Goal: Task Accomplishment & Management: Complete application form

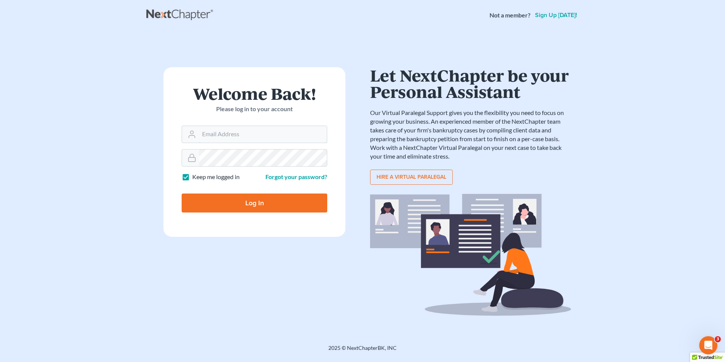
type input "[EMAIL_ADDRESS][DOMAIN_NAME]"
click at [249, 212] on input "Log In" at bounding box center [255, 203] width 146 height 19
type input "Thinking..."
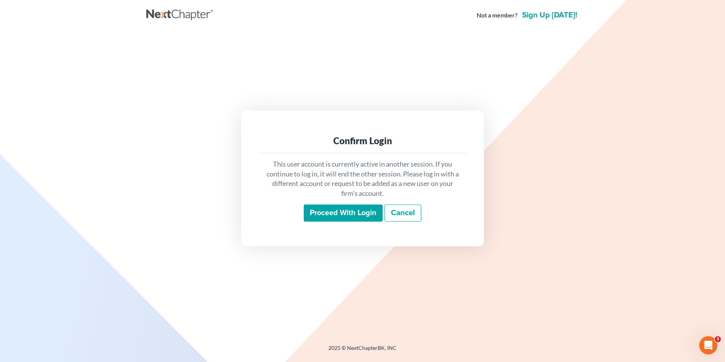
click at [367, 216] on input "Proceed with login" at bounding box center [343, 213] width 79 height 17
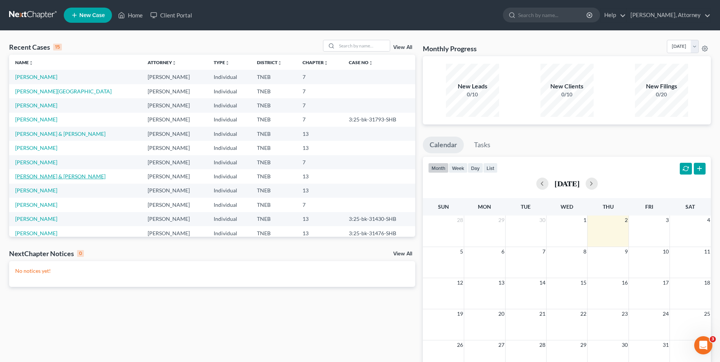
click at [75, 178] on link "[PERSON_NAME] & [PERSON_NAME]" at bounding box center [60, 176] width 90 height 6
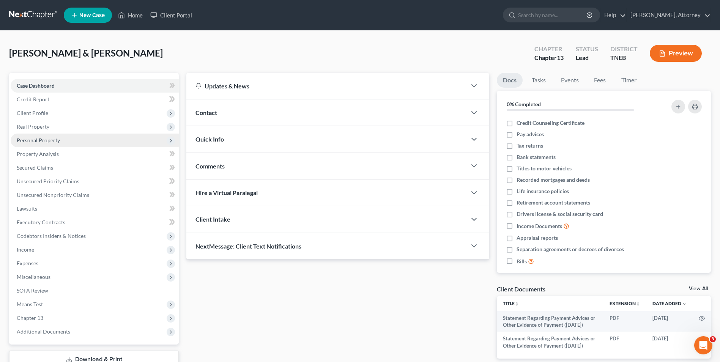
click at [49, 140] on span "Personal Property" at bounding box center [38, 140] width 43 height 6
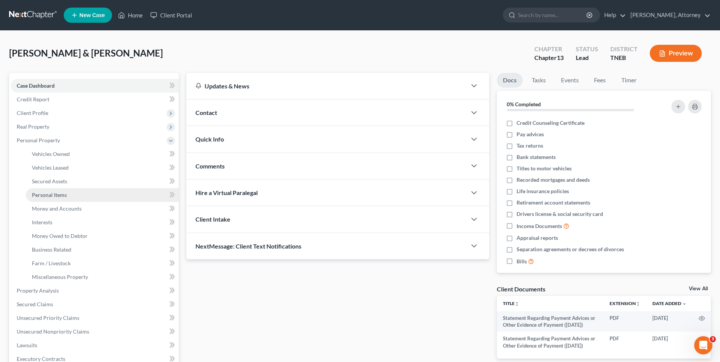
click at [60, 195] on span "Personal Items" at bounding box center [49, 195] width 35 height 6
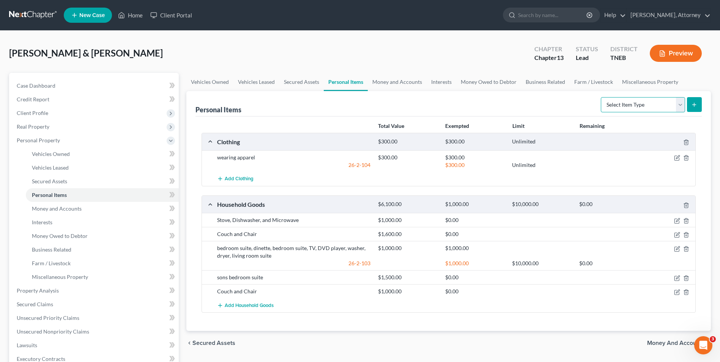
click at [622, 102] on select "Select Item Type Clothing Collectibles Of Value Electronics Firearms Household …" at bounding box center [643, 104] width 84 height 15
select select "household_goods"
click at [601, 97] on select "Select Item Type Clothing Collectibles Of Value Electronics Firearms Household …" at bounding box center [643, 104] width 84 height 15
click at [695, 104] on icon "submit" at bounding box center [694, 105] width 6 height 6
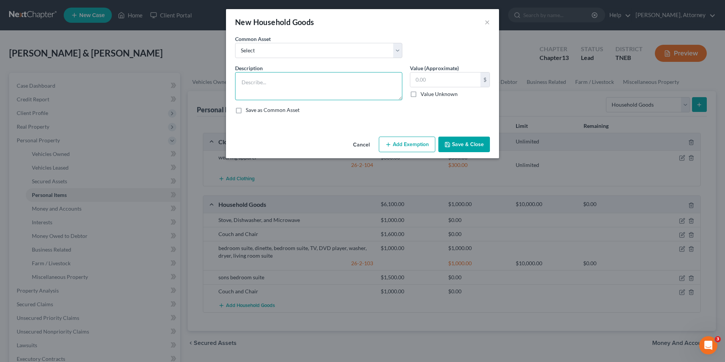
click at [300, 90] on textarea at bounding box center [318, 86] width 167 height 28
type textarea "Laptop, TV and Sound bar"
click at [434, 81] on input "text" at bounding box center [446, 79] width 70 height 14
type input "1,500.00"
click at [469, 139] on button "Save & Close" at bounding box center [465, 145] width 52 height 16
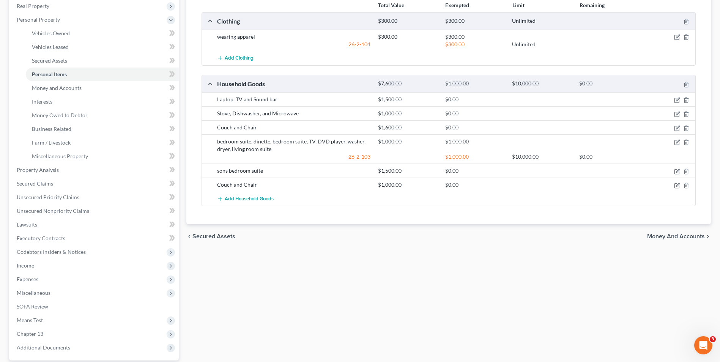
scroll to position [121, 0]
click at [46, 236] on span "Executory Contracts" at bounding box center [41, 237] width 49 height 6
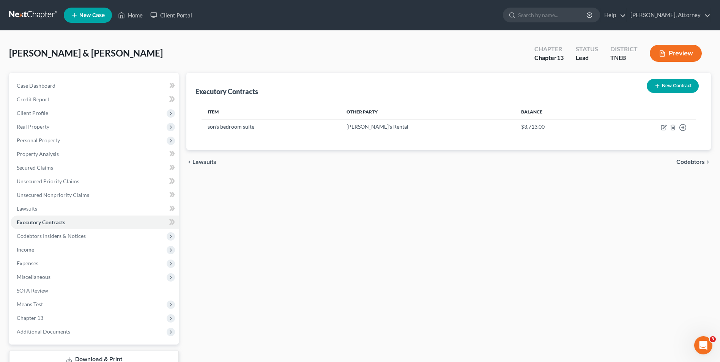
click at [671, 89] on button "New Contract" at bounding box center [673, 86] width 52 height 14
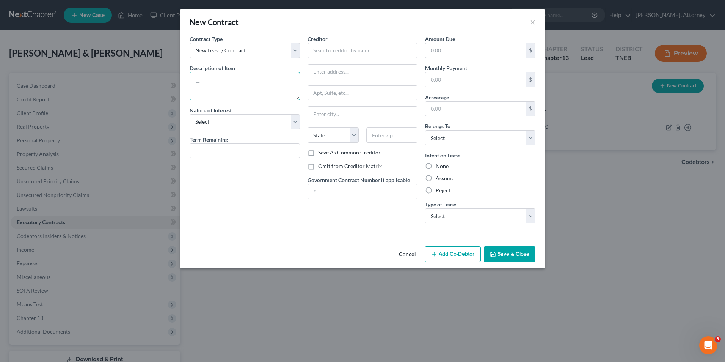
click at [243, 85] on textarea at bounding box center [245, 86] width 110 height 28
type textarea "Laptop, TV, Sound bar"
click at [234, 120] on select "Select Purchaser Agent Lessor Lessee" at bounding box center [245, 121] width 110 height 15
select select "3"
click at [190, 114] on select "Select Purchaser Agent Lessor Lessee" at bounding box center [245, 121] width 110 height 15
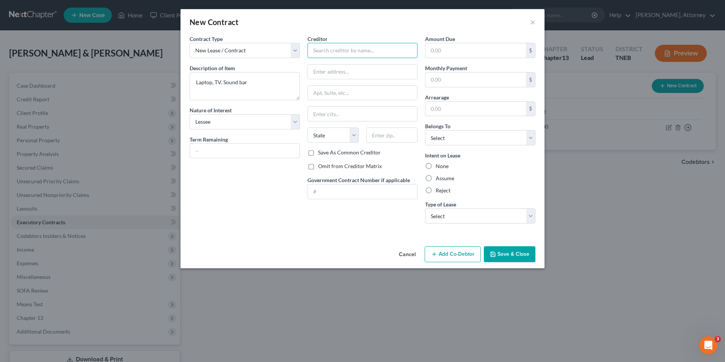
click at [351, 52] on input "text" at bounding box center [363, 50] width 110 height 15
type input "Progressive Leasing"
type input "[STREET_ADDRESS]"
type input "[PERSON_NAME]"
select select "46"
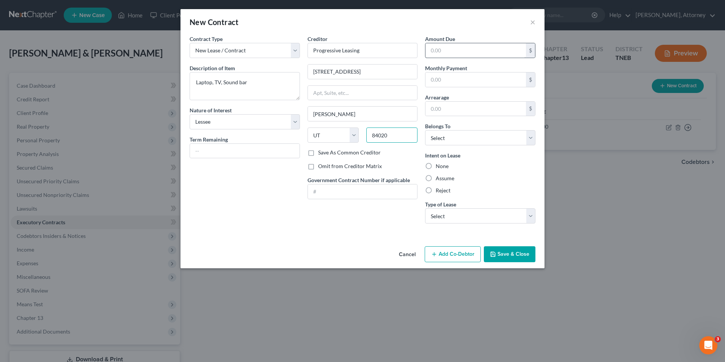
type input "84020"
click at [450, 49] on input "text" at bounding box center [476, 50] width 101 height 14
type input "1,500.00"
click at [444, 77] on input "text" at bounding box center [476, 79] width 101 height 14
type input "250.00"
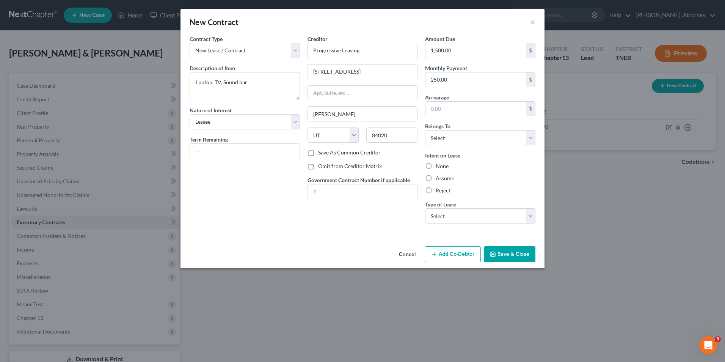
click at [436, 177] on label "Assume" at bounding box center [445, 179] width 19 height 8
click at [439, 177] on input "Assume" at bounding box center [441, 177] width 5 height 5
radio input "true"
click at [456, 140] on select "Select Debtor 1 Only Debtor 2 Only Debtor 1 And Debtor 2 Only At Least One Of T…" at bounding box center [480, 137] width 110 height 15
select select "2"
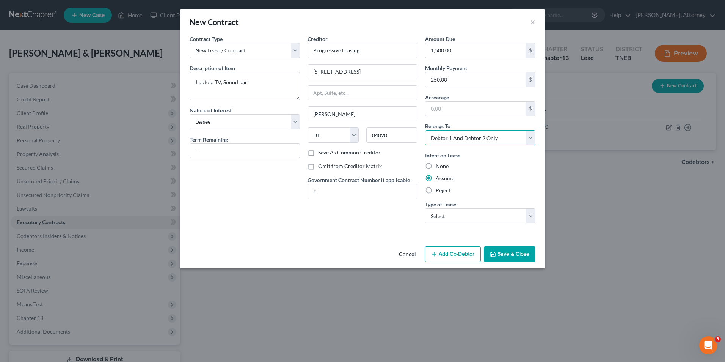
click at [425, 130] on select "Select Debtor 1 Only Debtor 2 Only Debtor 1 And Debtor 2 Only At Least One Of T…" at bounding box center [480, 137] width 110 height 15
click at [456, 215] on select "Select Real Estate Car Other" at bounding box center [480, 215] width 110 height 15
select select "2"
click at [425, 208] on select "Select Real Estate Car Other" at bounding box center [480, 215] width 110 height 15
click at [235, 153] on input "text" at bounding box center [245, 151] width 110 height 14
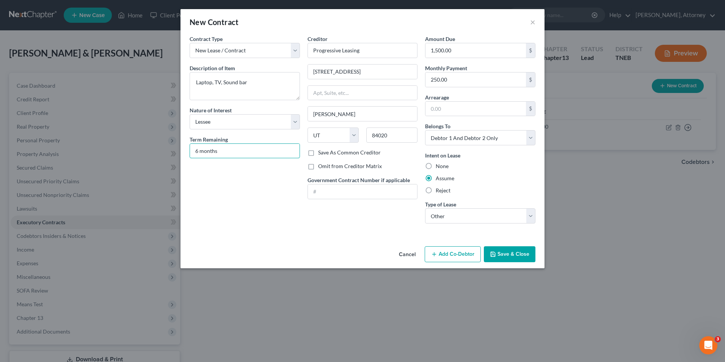
type input "6 months"
click at [508, 254] on button "Save & Close" at bounding box center [510, 254] width 52 height 16
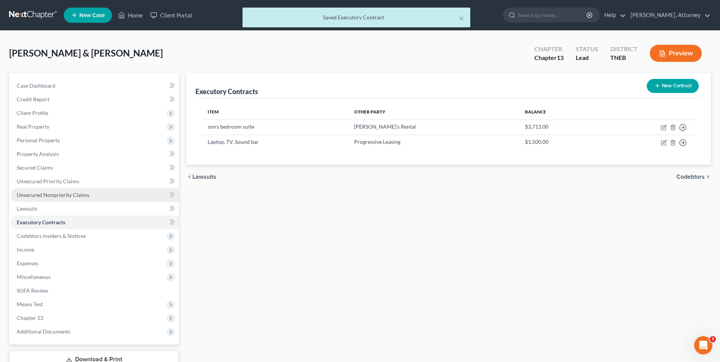
click at [61, 198] on link "Unsecured Nonpriority Claims" at bounding box center [95, 195] width 168 height 14
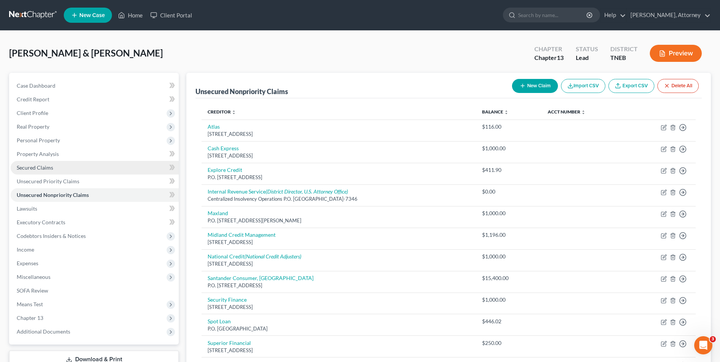
click at [44, 169] on span "Secured Claims" at bounding box center [35, 167] width 36 height 6
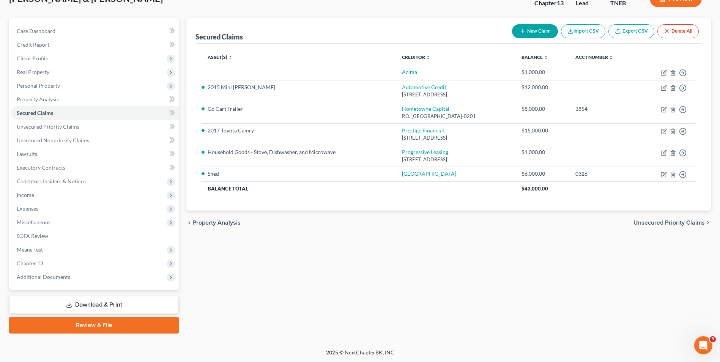
scroll to position [55, 0]
click at [41, 171] on link "Executory Contracts" at bounding box center [95, 168] width 168 height 14
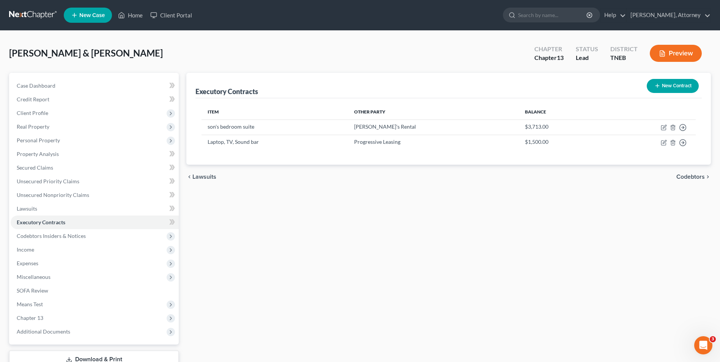
click at [673, 81] on button "New Contract" at bounding box center [673, 86] width 52 height 14
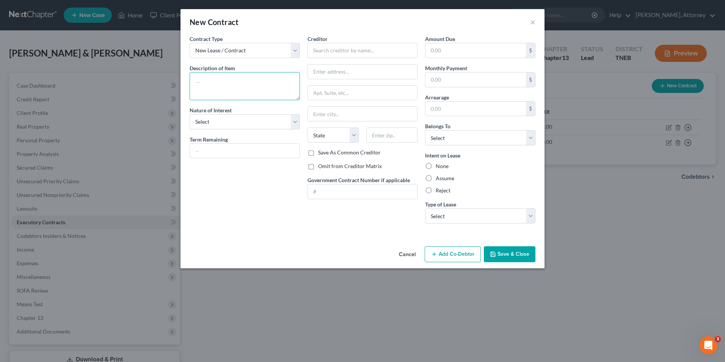
click at [214, 88] on textarea at bounding box center [245, 86] width 110 height 28
type textarea "Stove, dishwasher and microwave"
select select "2"
type input "12 months"
type input "Progressive Leasing"
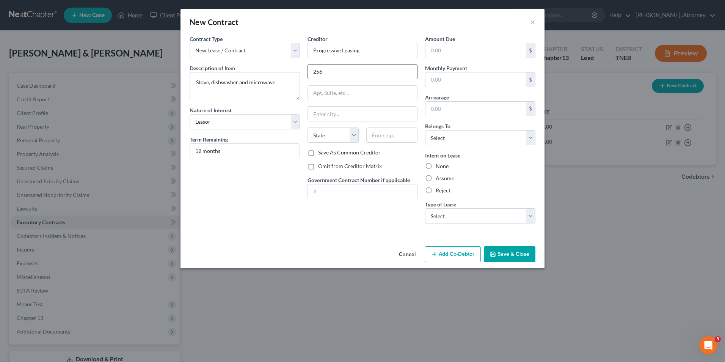
type input "[STREET_ADDRESS]"
type input "[PERSON_NAME]"
type input "84020"
type input "1,500.00"
type input "250.00"
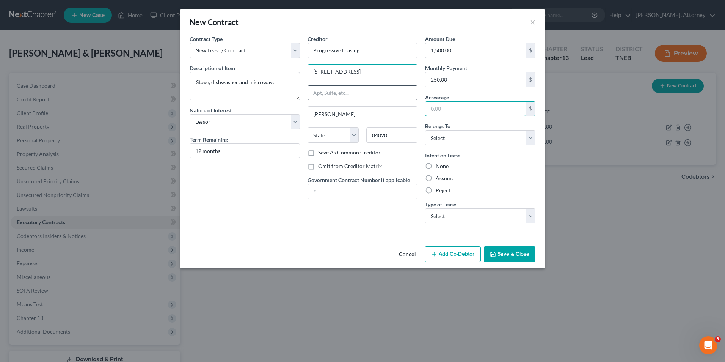
select select "46"
click at [465, 49] on input "1,500.00" at bounding box center [476, 50] width 101 height 14
type input "1,000"
click at [458, 146] on div "Amount Due 1,000 $ Monthly Payment 250.00 $ Arrearage $ Belongs To * Select Deb…" at bounding box center [481, 132] width 118 height 195
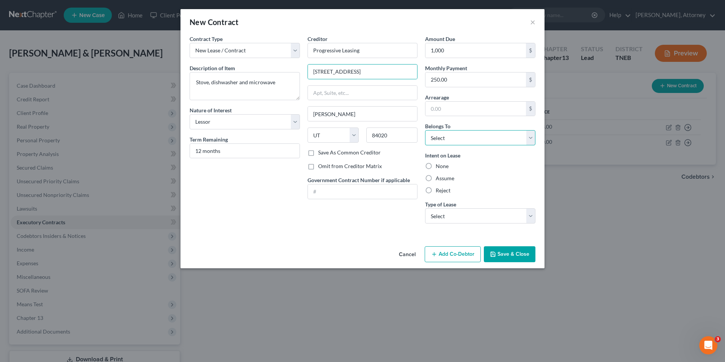
click at [453, 140] on select "Select Debtor 1 Only Debtor 2 Only Debtor 1 And Debtor 2 Only At Least One Of T…" at bounding box center [480, 137] width 110 height 15
select select "2"
click at [425, 130] on select "Select Debtor 1 Only Debtor 2 Only Debtor 1 And Debtor 2 Only At Least One Of T…" at bounding box center [480, 137] width 110 height 15
click at [436, 179] on label "Assume" at bounding box center [445, 179] width 19 height 8
click at [439, 179] on input "Assume" at bounding box center [441, 177] width 5 height 5
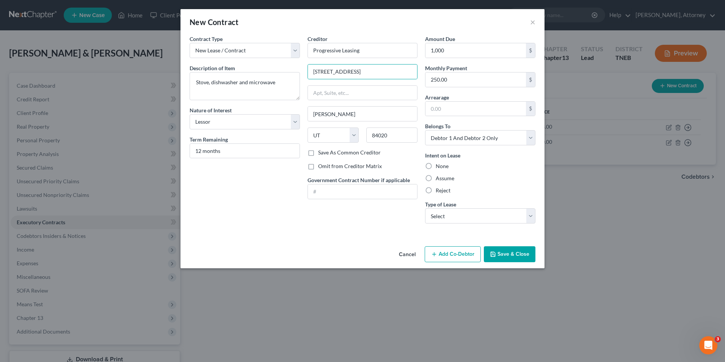
radio input "true"
click at [455, 222] on select "Select Real Estate Car Other" at bounding box center [480, 215] width 110 height 15
click at [447, 265] on div "Cancel Add Co-Debtor Save & Close" at bounding box center [363, 255] width 364 height 25
click at [474, 219] on select "Select Real Estate Car Other" at bounding box center [480, 215] width 110 height 15
select select "2"
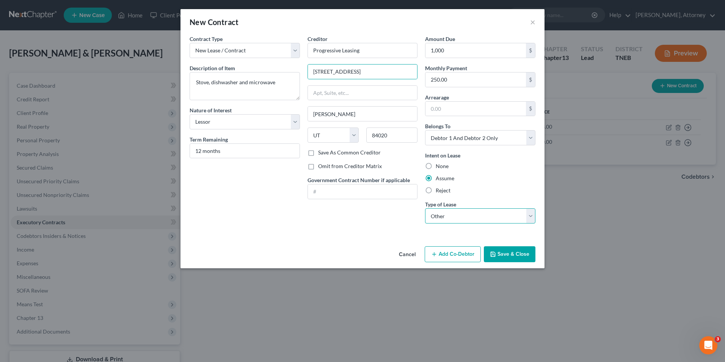
click at [425, 208] on select "Select Real Estate Car Other" at bounding box center [480, 215] width 110 height 15
click at [513, 255] on button "Save & Close" at bounding box center [510, 254] width 52 height 16
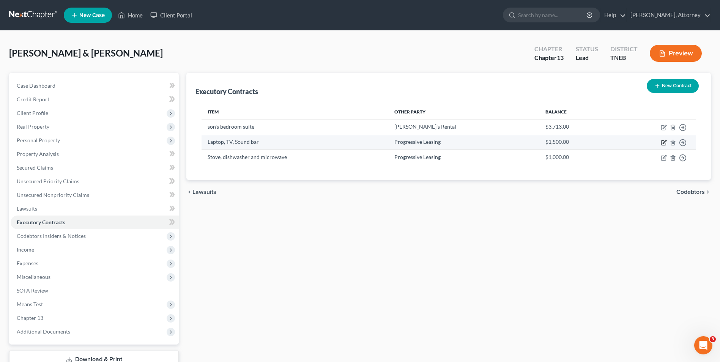
click at [666, 142] on icon "button" at bounding box center [664, 143] width 6 height 6
select select "3"
select select "46"
select select "2"
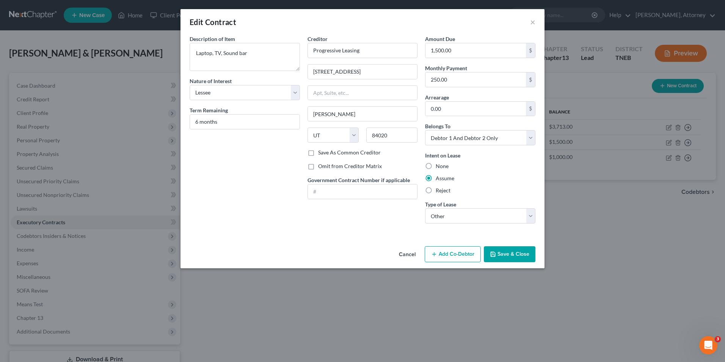
click at [508, 264] on div "Cancel Add Co-Debtor Save & Close" at bounding box center [363, 255] width 364 height 25
click at [511, 257] on button "Save & Close" at bounding box center [510, 254] width 52 height 16
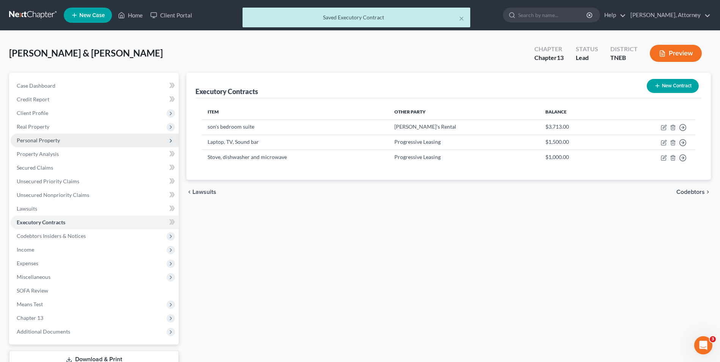
click at [37, 141] on span "Personal Property" at bounding box center [38, 140] width 43 height 6
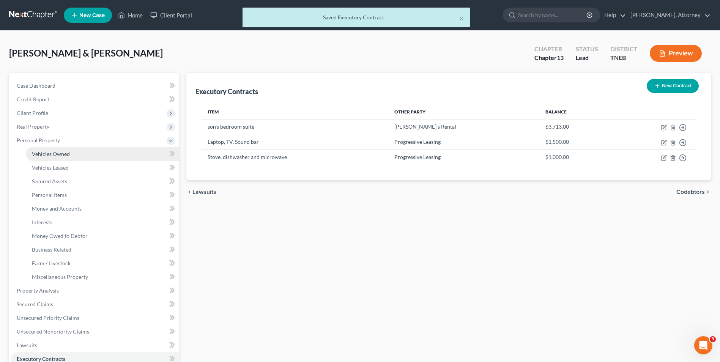
click at [42, 152] on span "Vehicles Owned" at bounding box center [51, 154] width 38 height 6
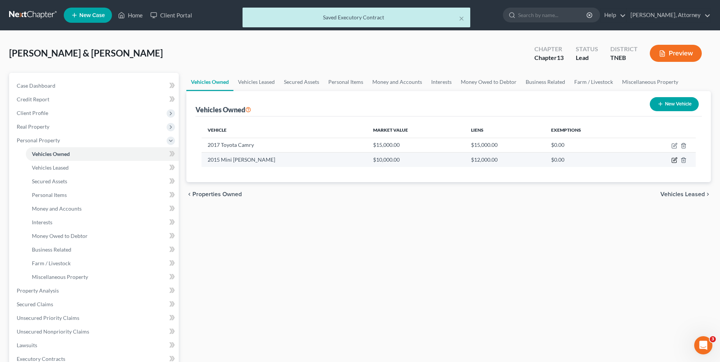
click at [672, 161] on icon "button" at bounding box center [674, 160] width 5 height 5
select select "0"
select select "11"
select select "2"
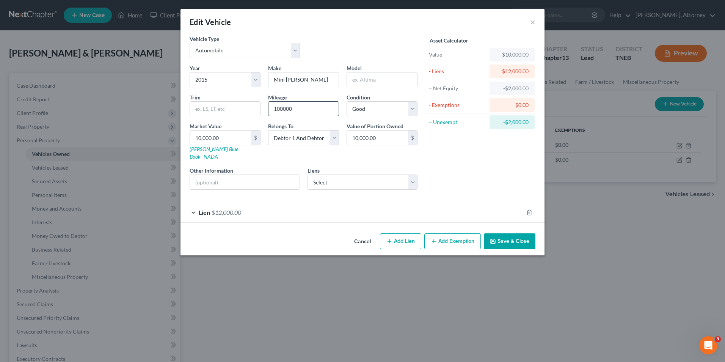
click at [299, 110] on input "100000" at bounding box center [304, 109] width 70 height 14
type input "11806"
click at [500, 233] on button "Save & Close" at bounding box center [510, 241] width 52 height 16
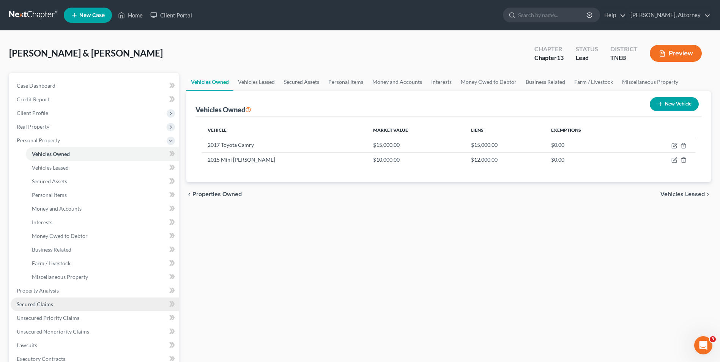
click at [41, 305] on span "Secured Claims" at bounding box center [35, 304] width 36 height 6
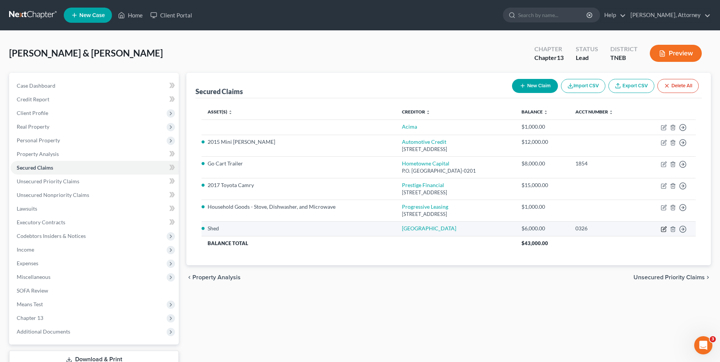
click at [665, 229] on icon "button" at bounding box center [664, 228] width 3 height 3
select select "2"
select select "0"
